Goal: Transaction & Acquisition: Book appointment/travel/reservation

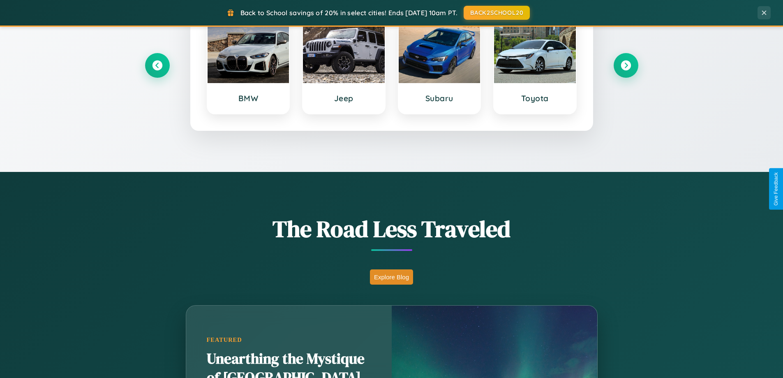
scroll to position [1582, 0]
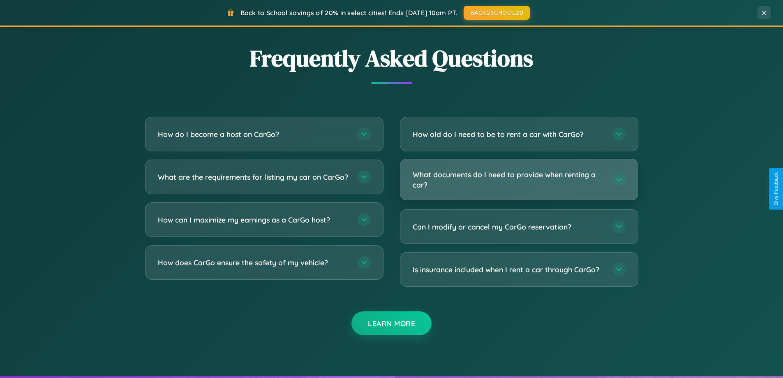
click at [519, 180] on h3 "What documents do I need to provide when renting a car?" at bounding box center [509, 179] width 192 height 20
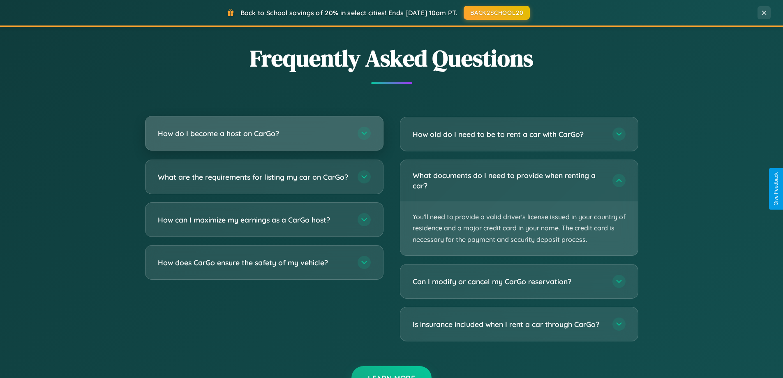
click at [264, 134] on h3 "How do I become a host on CarGo?" at bounding box center [254, 133] width 192 height 10
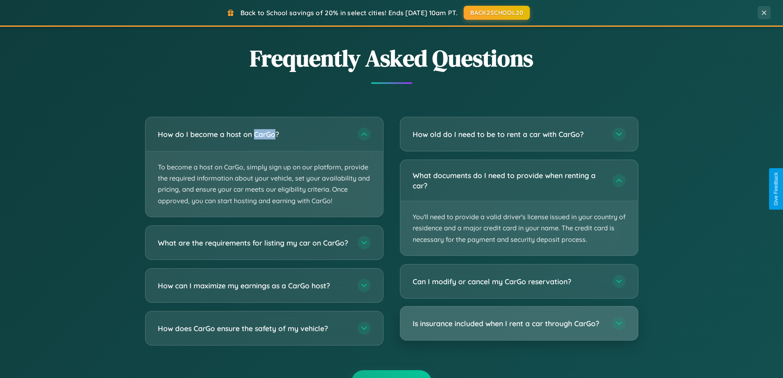
click at [519, 323] on h3 "Is insurance included when I rent a car through CarGo?" at bounding box center [509, 323] width 192 height 10
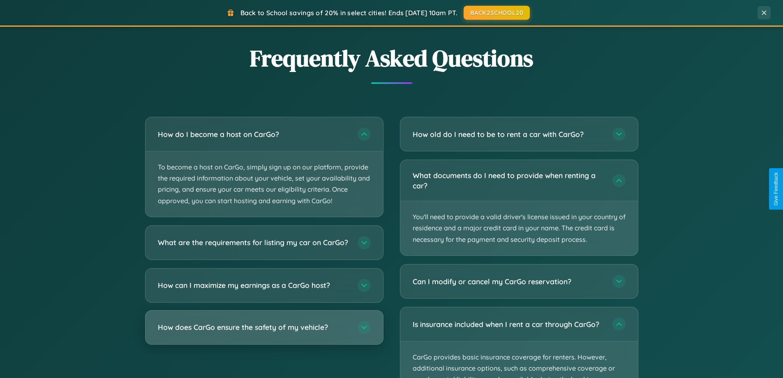
click at [264, 332] on h3 "How does CarGo ensure the safety of my vehicle?" at bounding box center [254, 327] width 192 height 10
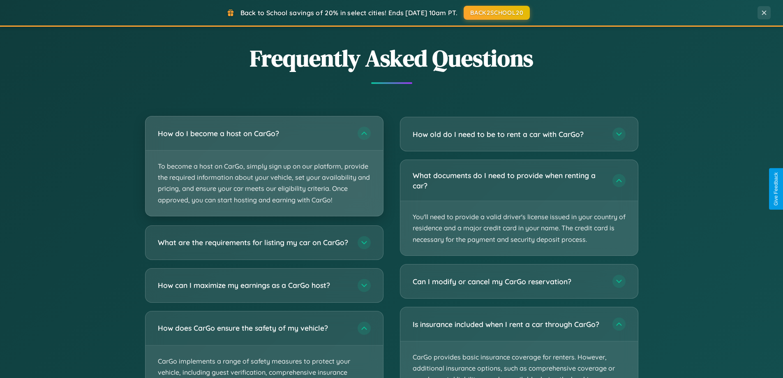
click at [264, 166] on p "To become a host on CarGo, simply sign up on our platform, provide the required…" at bounding box center [265, 182] width 238 height 65
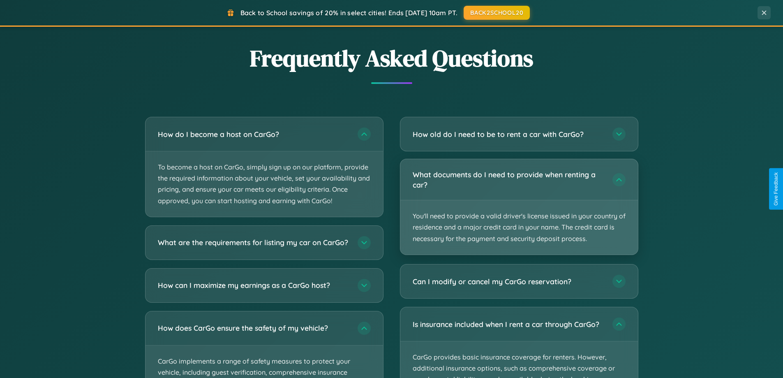
click at [519, 207] on p "You'll need to provide a valid driver's license issued in your country of resid…" at bounding box center [519, 227] width 238 height 54
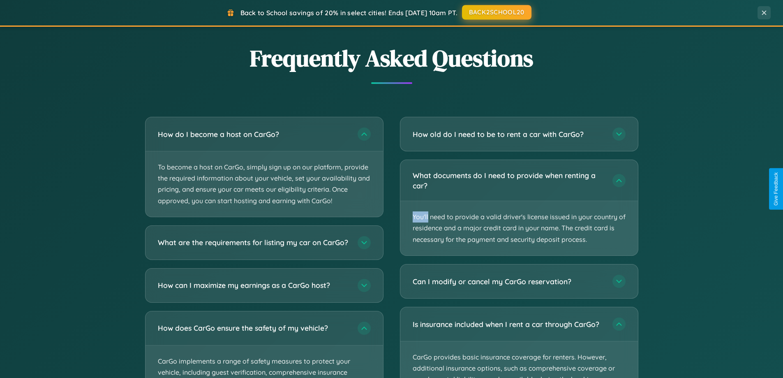
click at [496, 12] on button "BACK2SCHOOL20" at bounding box center [496, 12] width 69 height 15
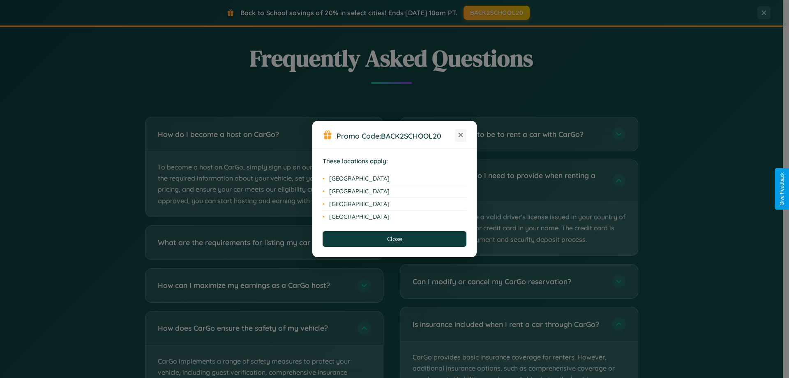
click at [461, 135] on icon at bounding box center [461, 135] width 5 height 5
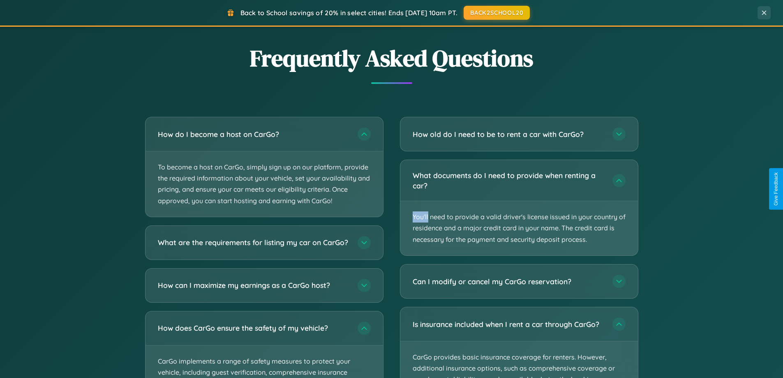
scroll to position [0, 0]
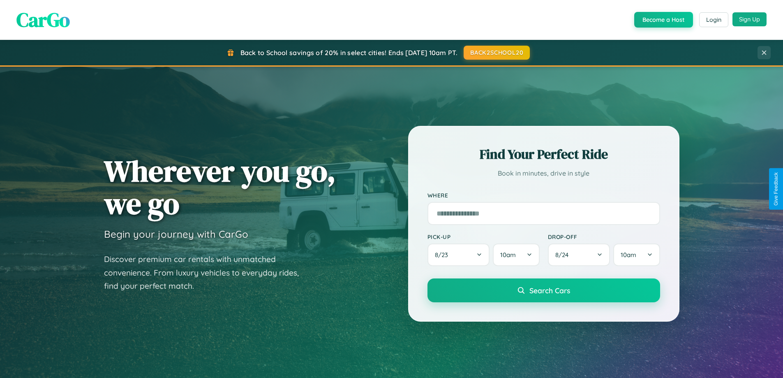
click at [750, 20] on button "Sign Up" at bounding box center [750, 19] width 34 height 14
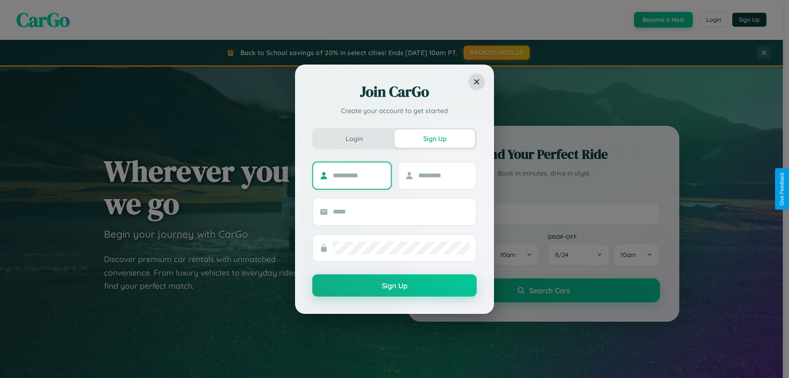
click at [359, 177] on input "text" at bounding box center [358, 175] width 51 height 13
type input "*****"
click at [444, 175] on input "text" at bounding box center [444, 175] width 51 height 13
type input "*****"
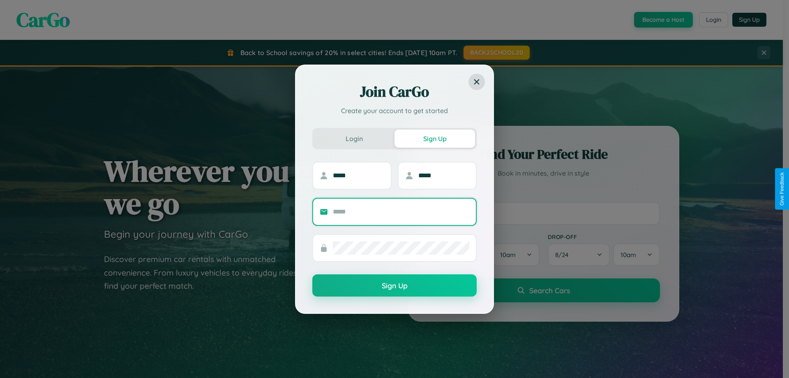
click at [401, 211] on input "text" at bounding box center [401, 211] width 137 height 13
type input "**********"
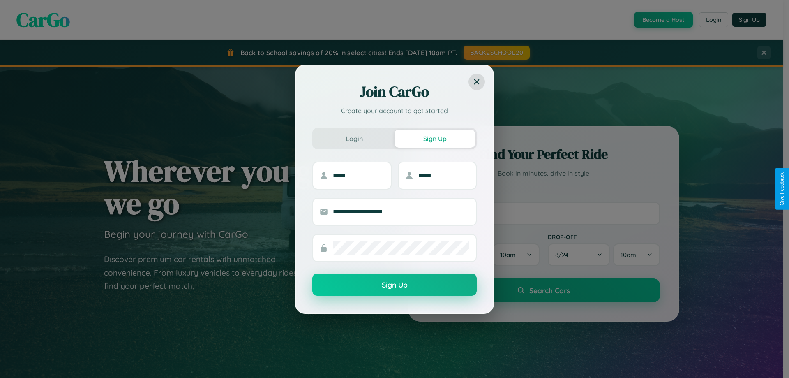
click at [395, 285] on button "Sign Up" at bounding box center [394, 284] width 164 height 22
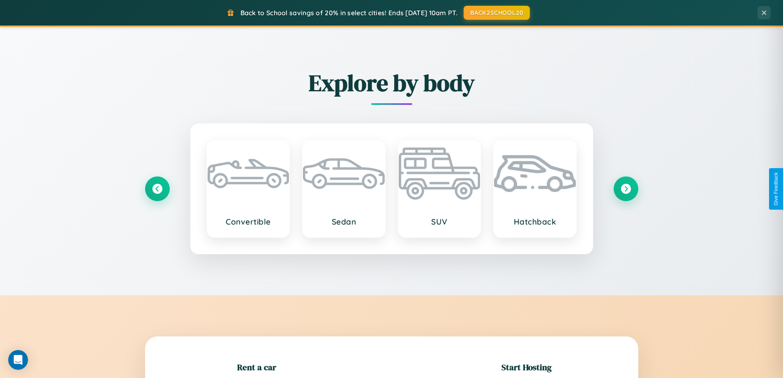
scroll to position [178, 0]
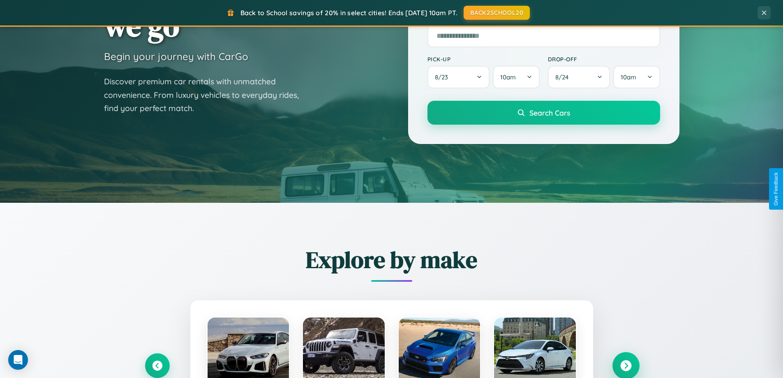
click at [626, 366] on icon at bounding box center [625, 365] width 11 height 11
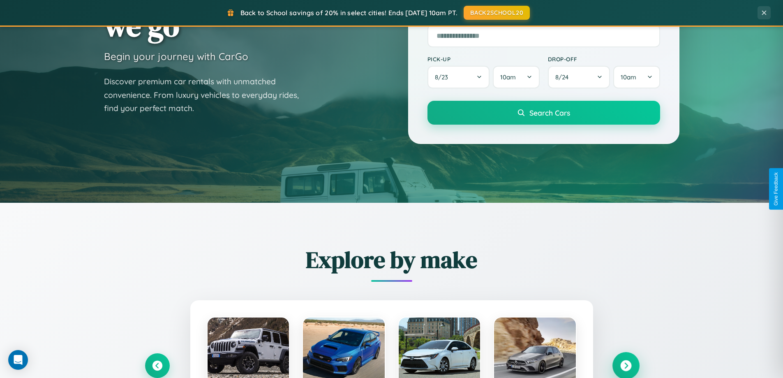
click at [626, 365] on icon at bounding box center [625, 365] width 11 height 11
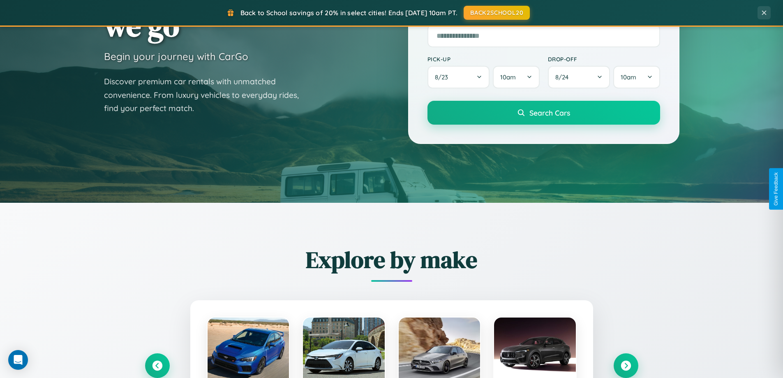
scroll to position [823, 0]
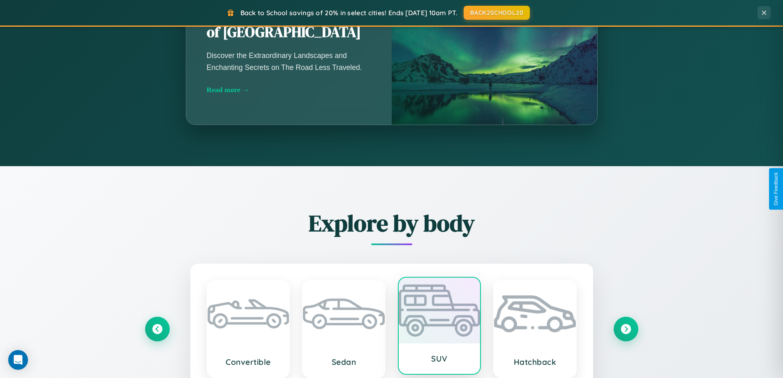
click at [439, 329] on div at bounding box center [440, 311] width 82 height 66
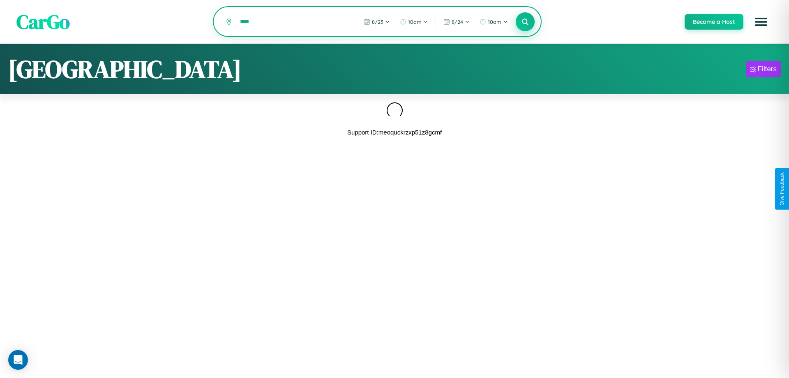
type input "****"
click at [525, 22] on icon at bounding box center [525, 22] width 8 height 8
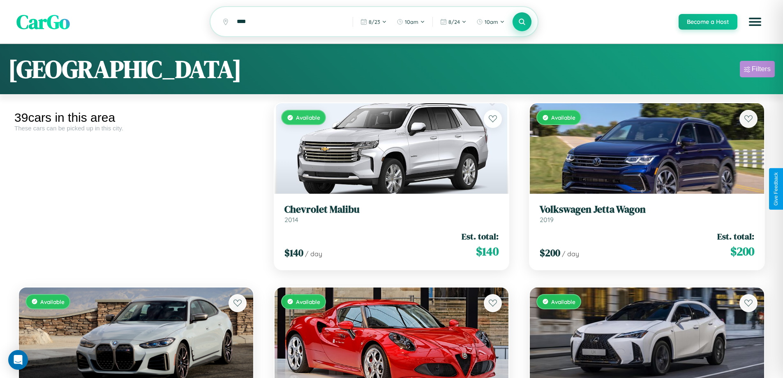
click at [757, 70] on div "Filters" at bounding box center [761, 69] width 19 height 8
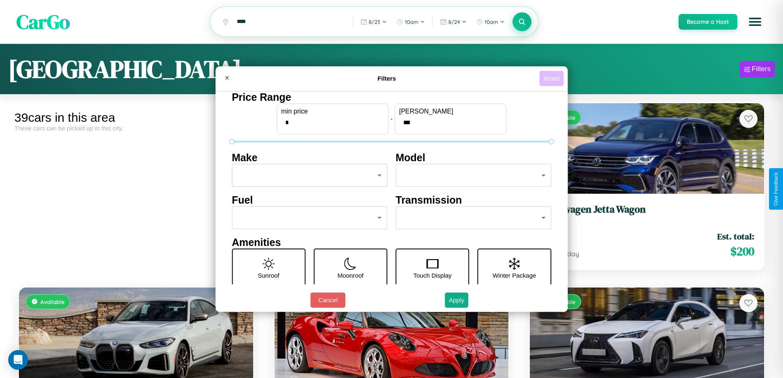
click at [553, 78] on button "Reset" at bounding box center [551, 78] width 24 height 15
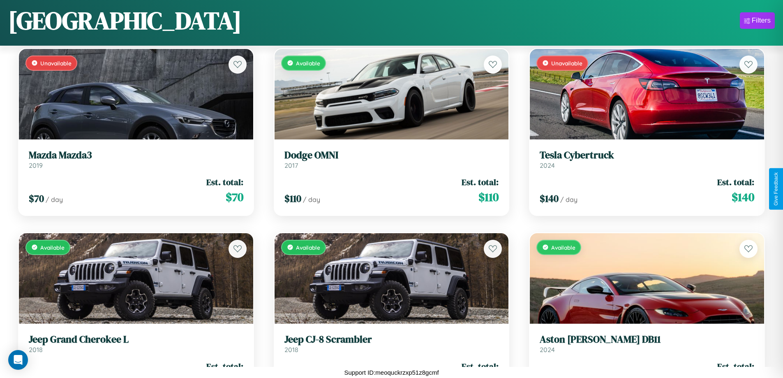
scroll to position [1957, 0]
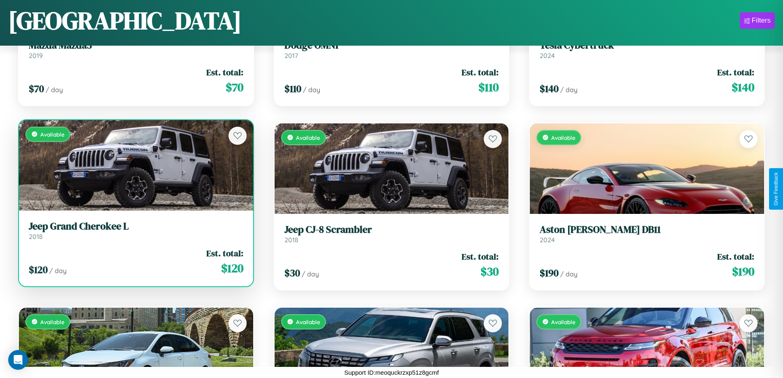
click at [135, 234] on link "Jeep Grand Cherokee L 2018" at bounding box center [136, 230] width 215 height 20
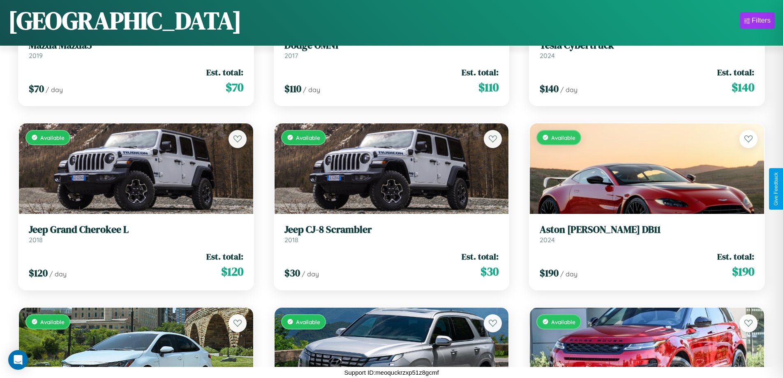
scroll to position [668, 0]
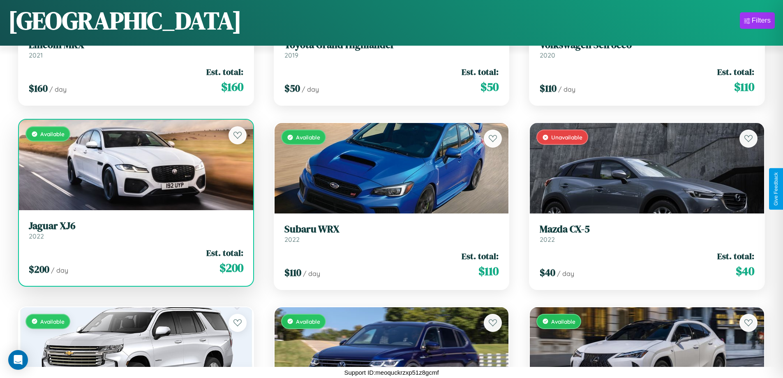
click at [135, 232] on link "Jaguar XJ6 2022" at bounding box center [136, 230] width 215 height 20
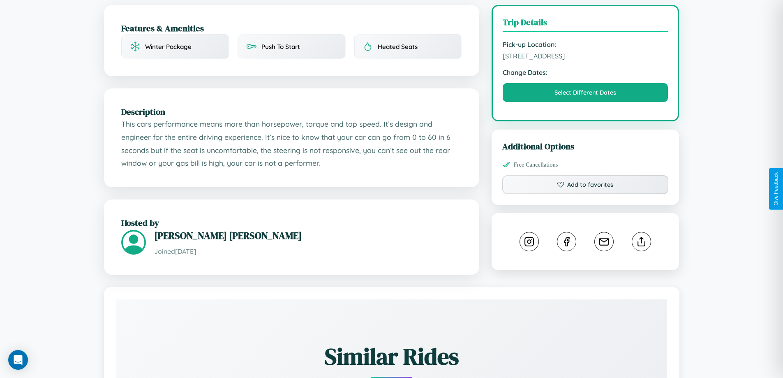
scroll to position [277, 0]
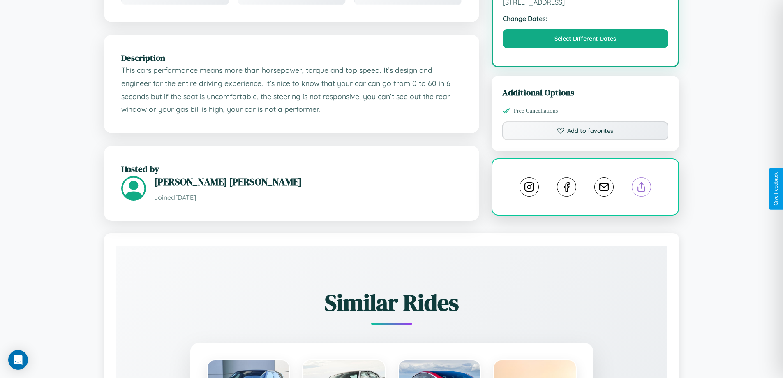
click at [642, 188] on line at bounding box center [642, 186] width 0 height 6
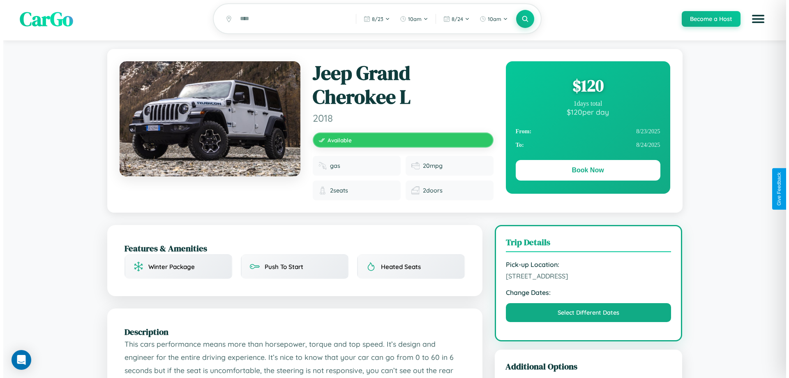
scroll to position [0, 0]
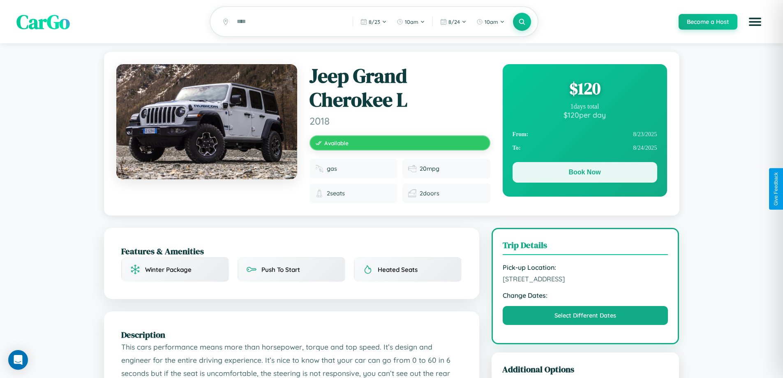
click at [585, 174] on button "Book Now" at bounding box center [585, 172] width 145 height 21
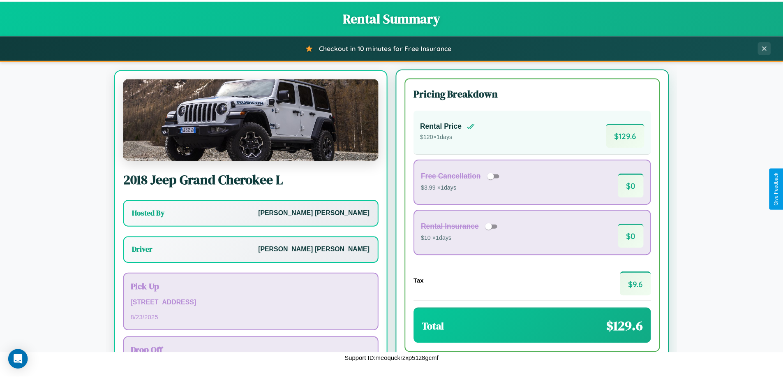
scroll to position [38, 0]
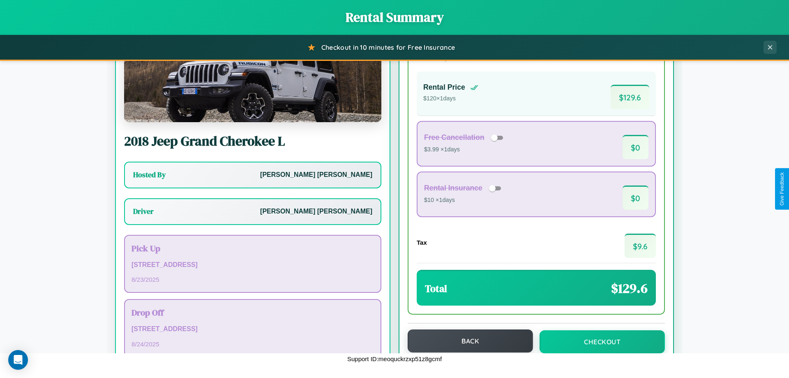
click at [467, 341] on button "Back" at bounding box center [470, 340] width 125 height 23
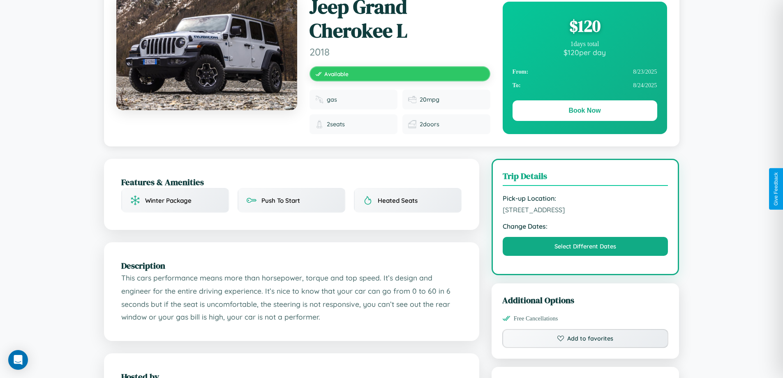
scroll to position [469, 0]
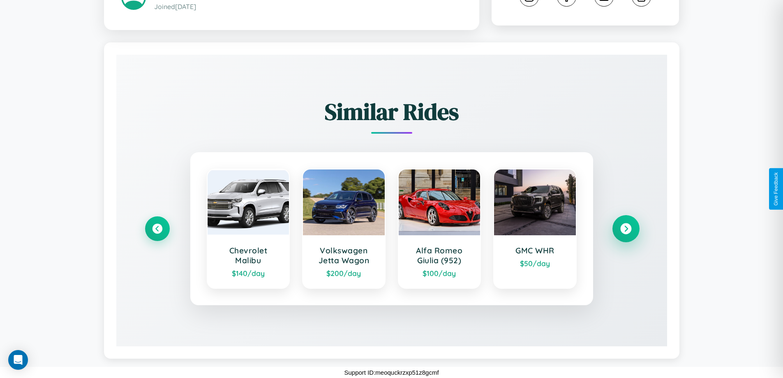
click at [626, 228] on icon at bounding box center [625, 228] width 11 height 11
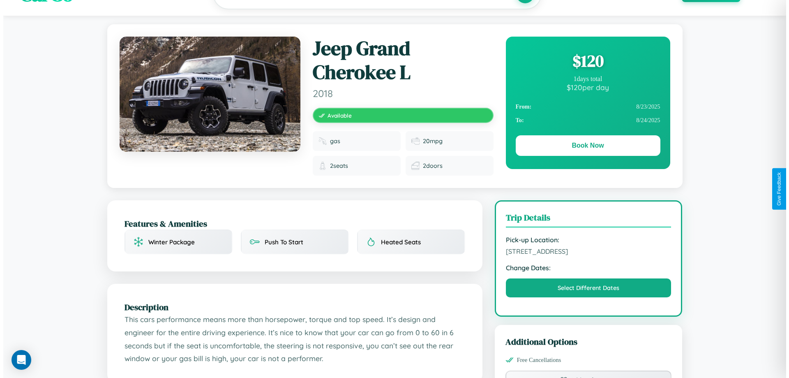
scroll to position [0, 0]
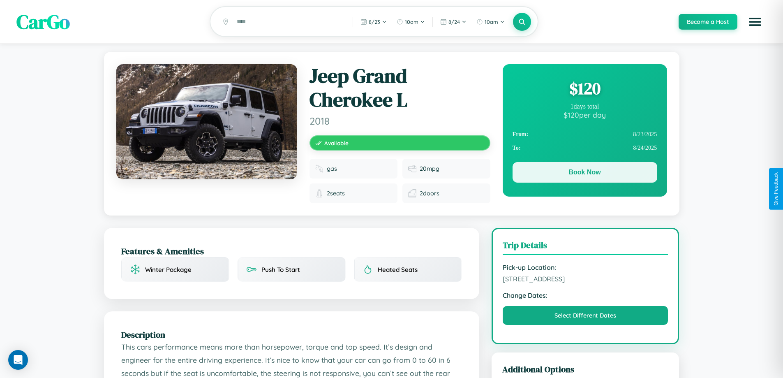
click at [585, 174] on button "Book Now" at bounding box center [585, 172] width 145 height 21
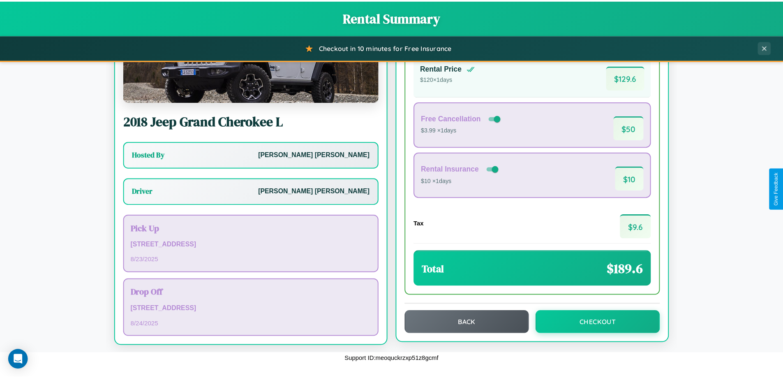
scroll to position [59, 0]
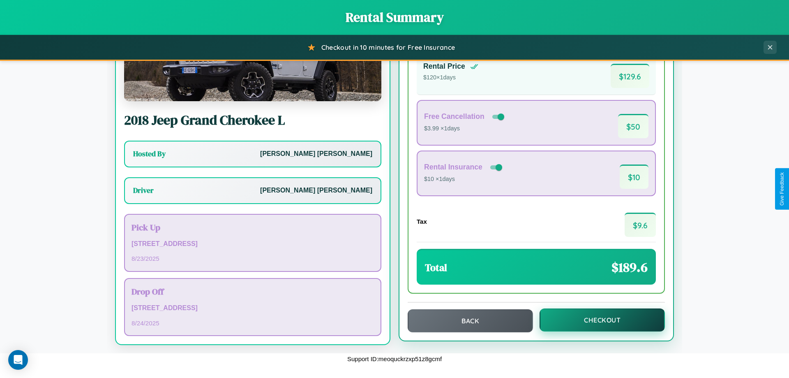
click at [597, 320] on button "Checkout" at bounding box center [602, 319] width 125 height 23
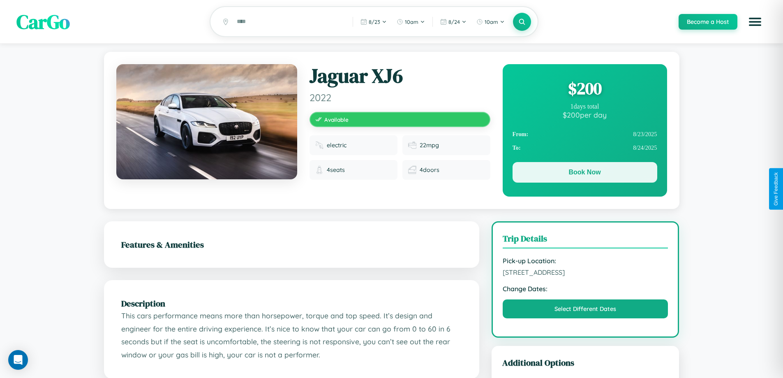
click at [585, 174] on button "Book Now" at bounding box center [585, 172] width 145 height 21
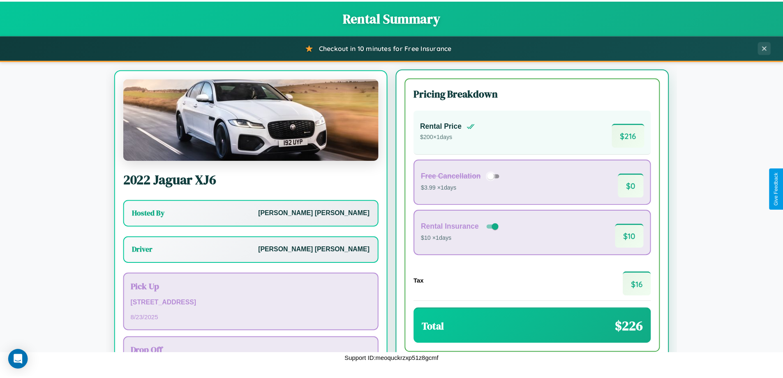
scroll to position [38, 0]
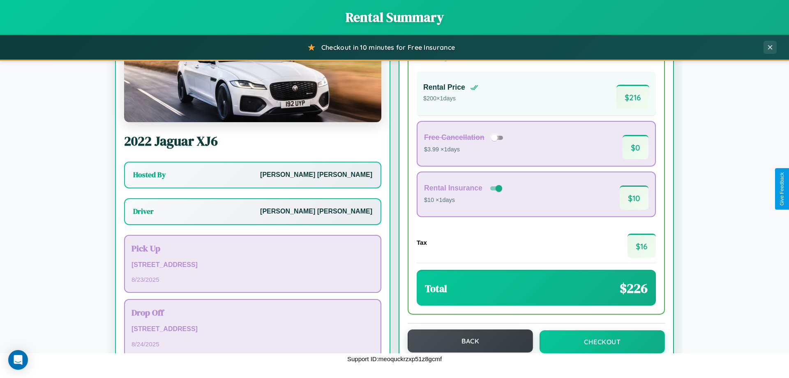
click at [467, 341] on button "Back" at bounding box center [470, 340] width 125 height 23
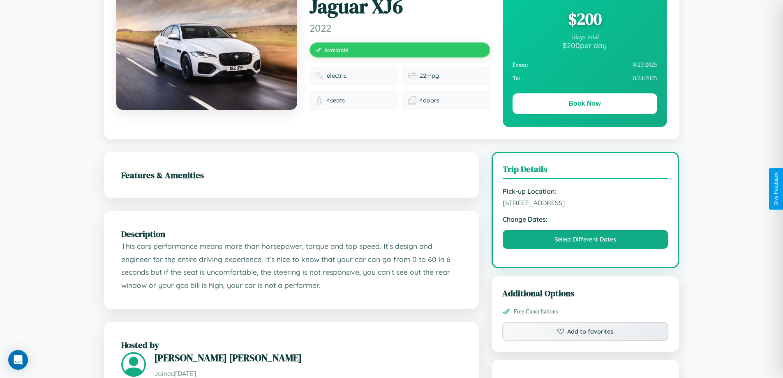
scroll to position [270, 0]
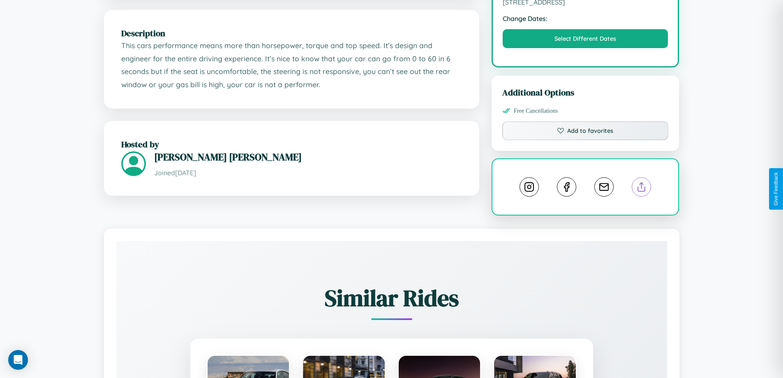
click at [642, 188] on line at bounding box center [642, 186] width 0 height 6
